Goal: Transaction & Acquisition: Purchase product/service

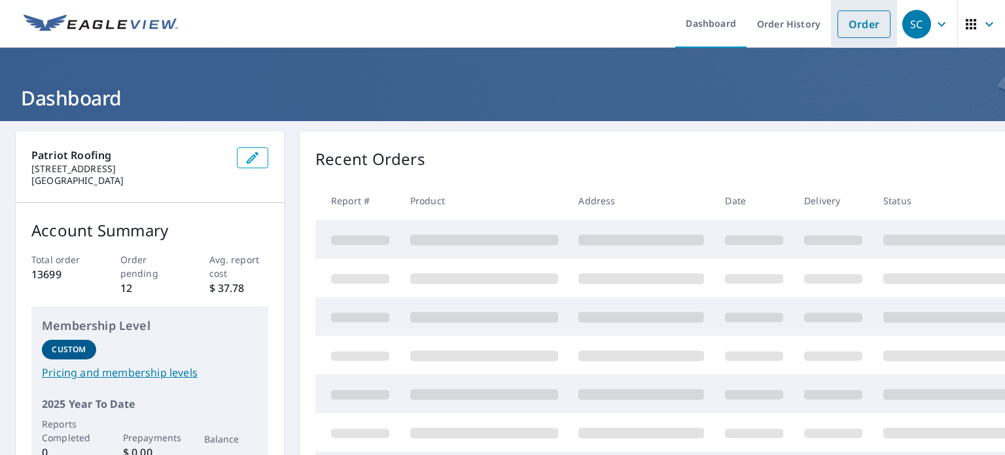
click at [873, 14] on link "Order" at bounding box center [863, 23] width 53 height 27
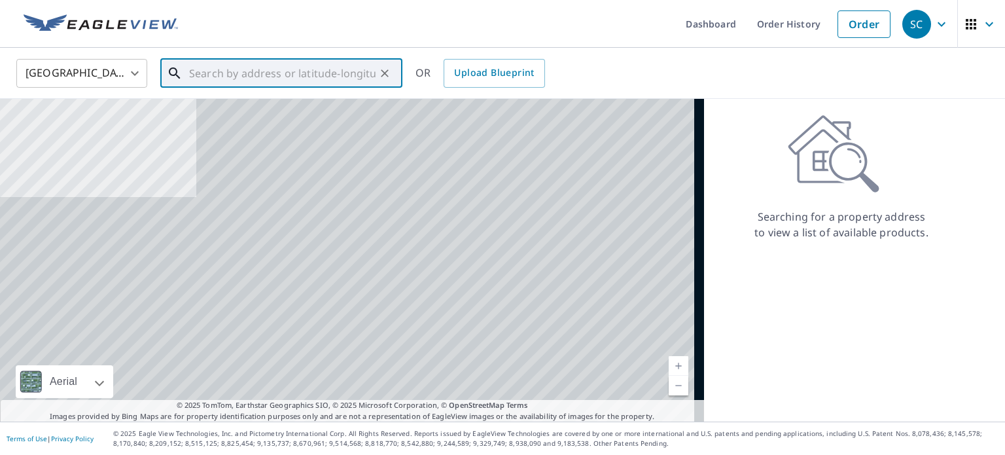
click at [279, 80] on input "text" at bounding box center [282, 73] width 186 height 37
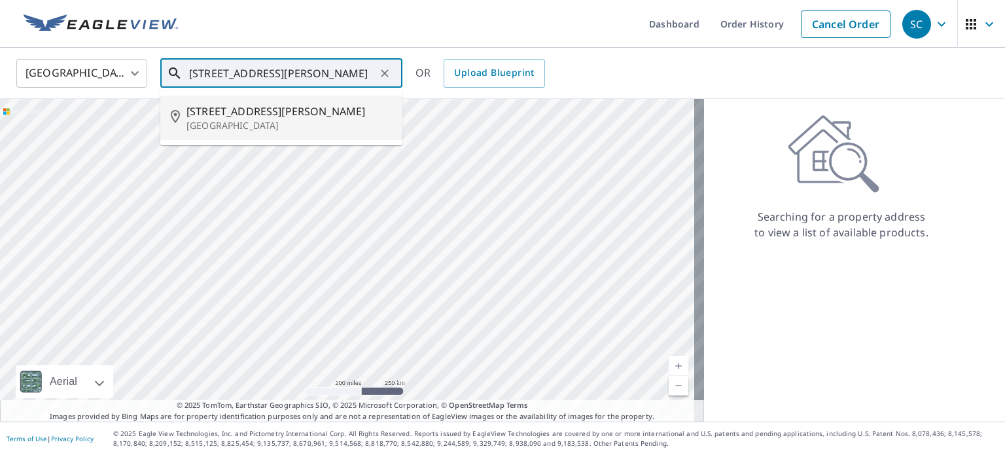
click at [274, 126] on p "[GEOGRAPHIC_DATA]" at bounding box center [288, 125] width 205 height 13
type input "[STREET_ADDRESS][PERSON_NAME]"
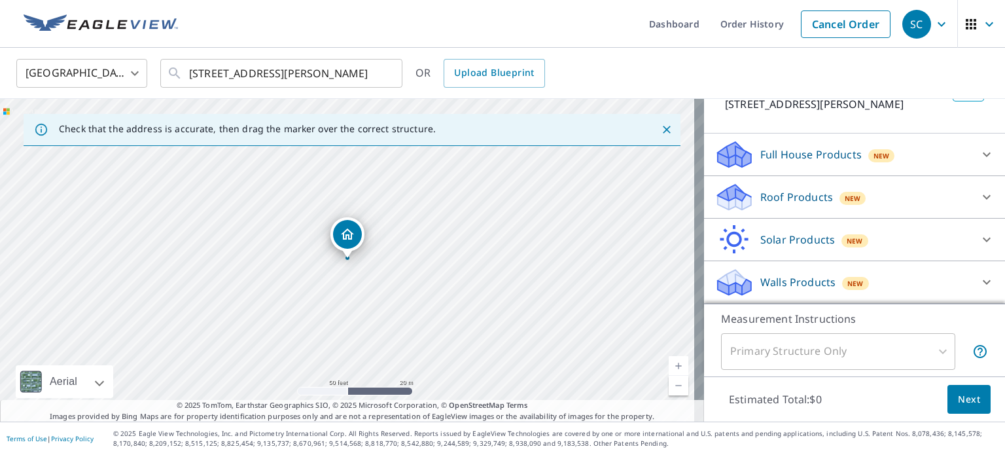
scroll to position [99, 0]
click at [776, 196] on p "Roof Products" at bounding box center [796, 198] width 73 height 16
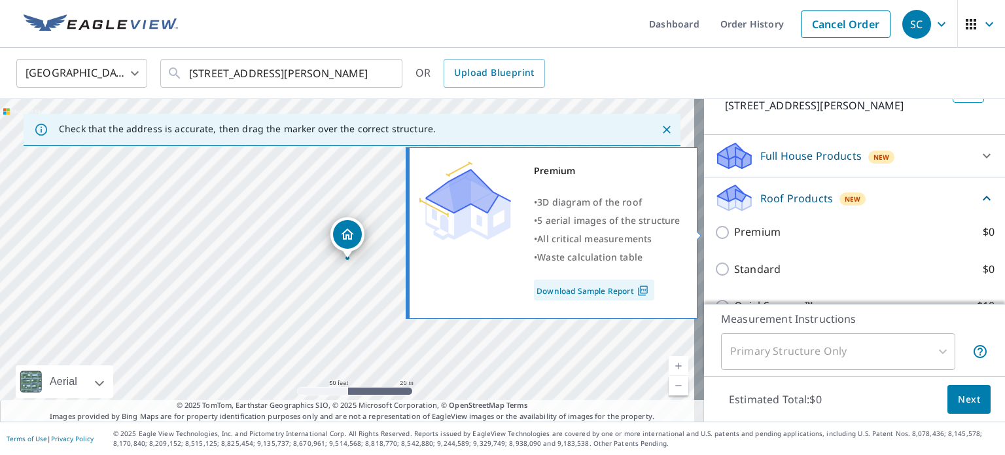
click at [759, 227] on p "Premium" at bounding box center [757, 232] width 46 height 16
click at [734, 227] on input "Premium $0" at bounding box center [724, 232] width 20 height 16
checkbox input "true"
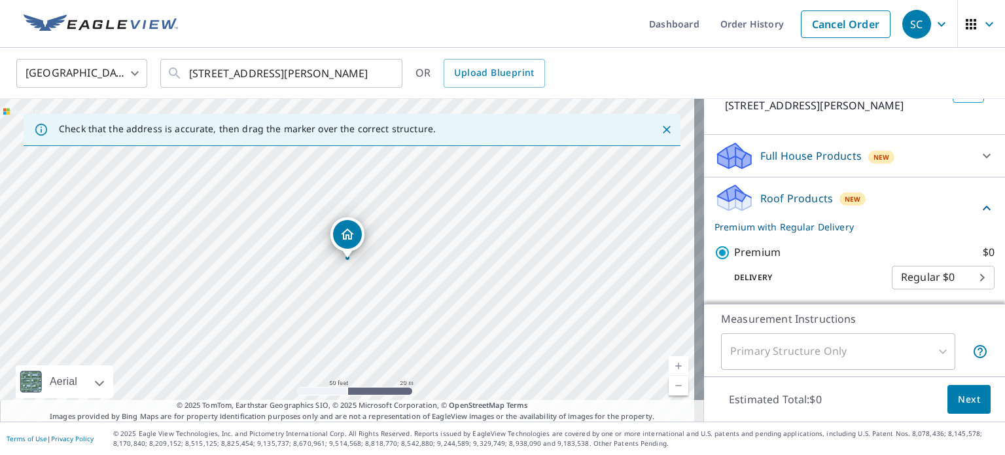
click at [958, 392] on span "Next" at bounding box center [969, 399] width 22 height 16
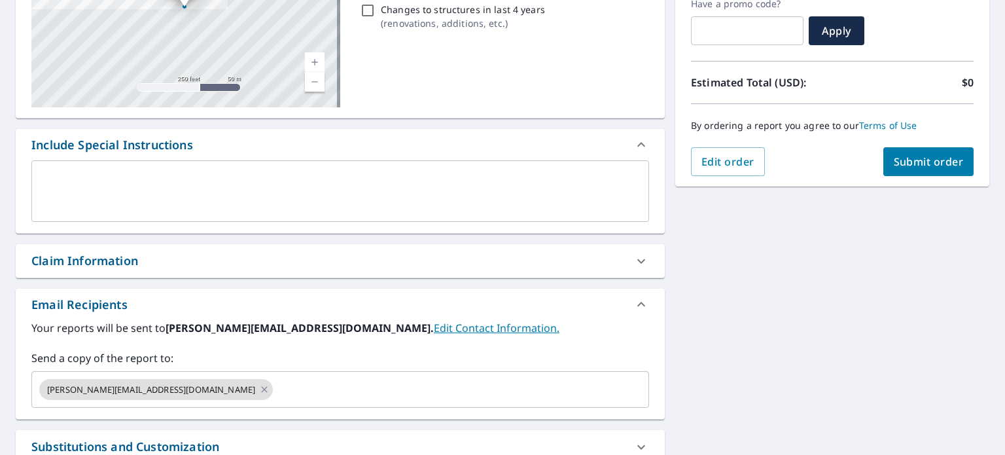
scroll to position [327, 0]
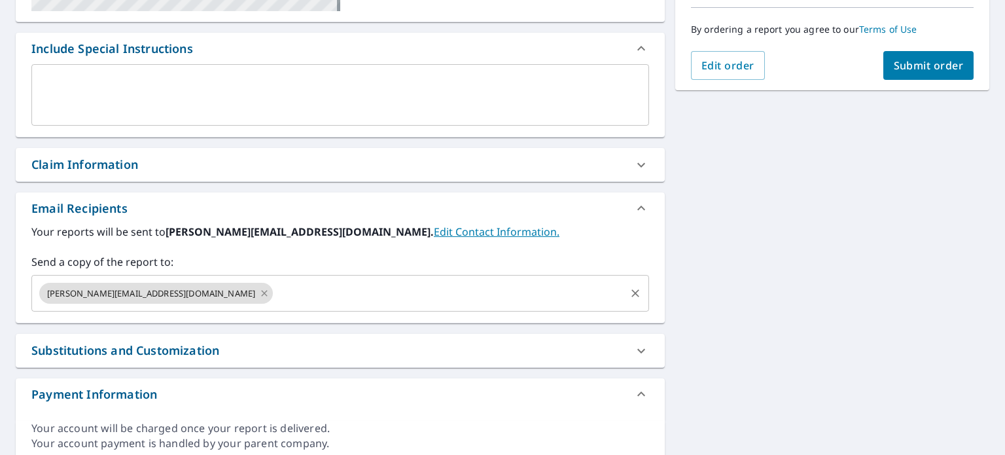
click at [261, 291] on icon at bounding box center [264, 293] width 6 height 6
checkbox input "true"
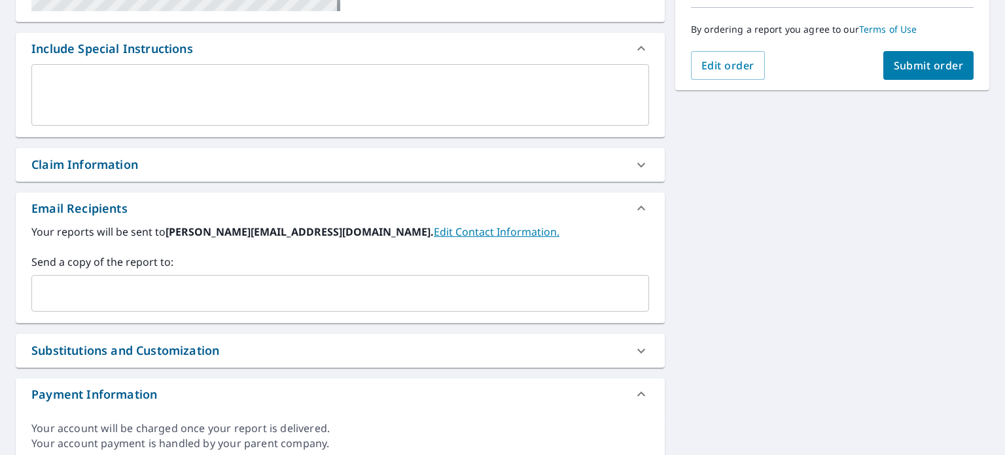
click at [154, 291] on input "text" at bounding box center [330, 293] width 586 height 25
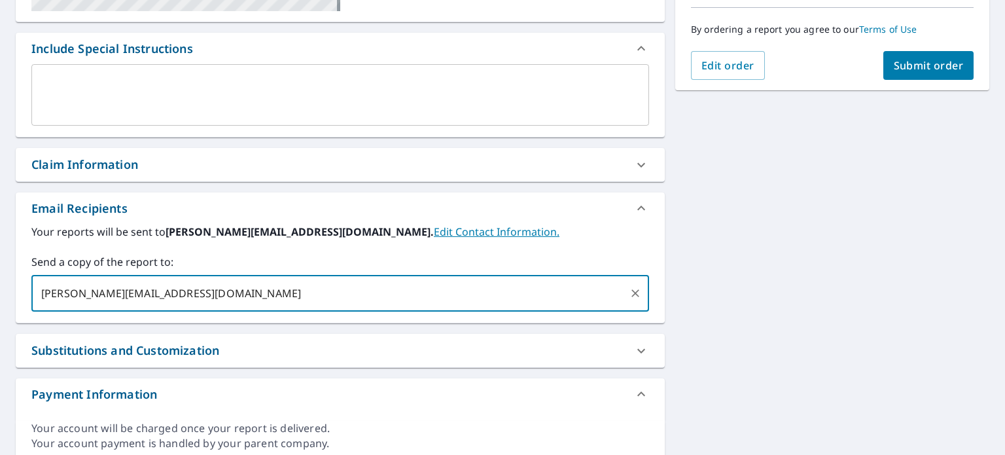
type input "[PERSON_NAME][EMAIL_ADDRESS][DOMAIN_NAME]"
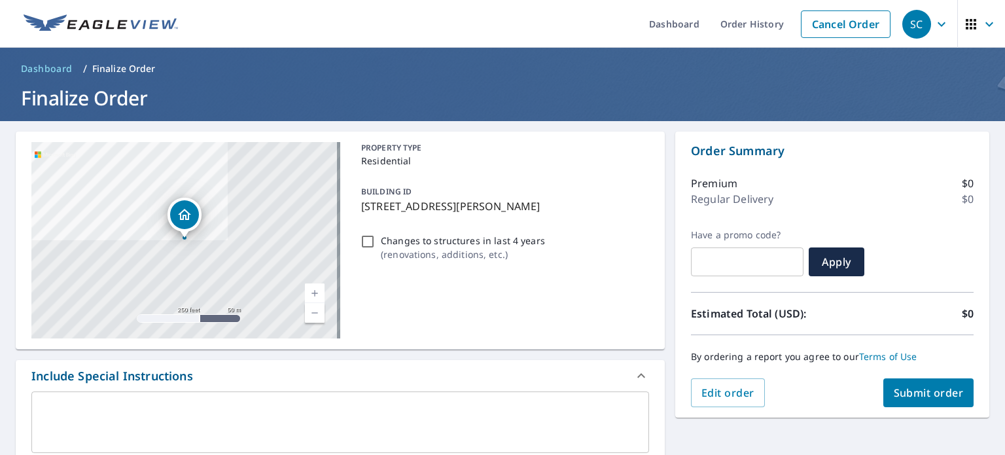
click at [946, 378] on button "Submit order" at bounding box center [928, 392] width 91 height 29
checkbox input "true"
